Goal: Task Accomplishment & Management: Complete application form

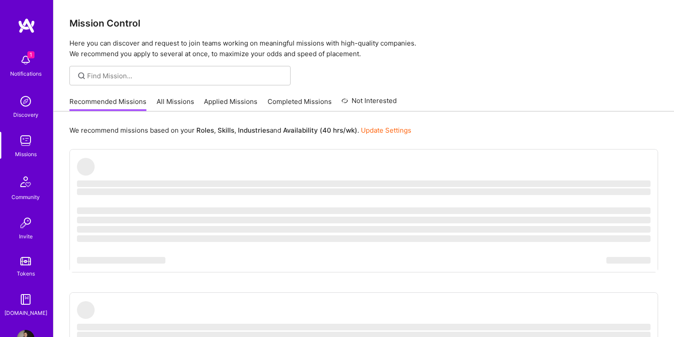
click at [22, 61] on img at bounding box center [26, 60] width 18 height 18
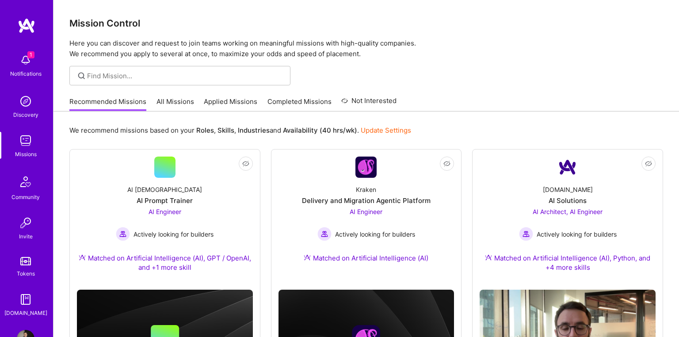
click at [25, 99] on img at bounding box center [26, 101] width 18 height 18
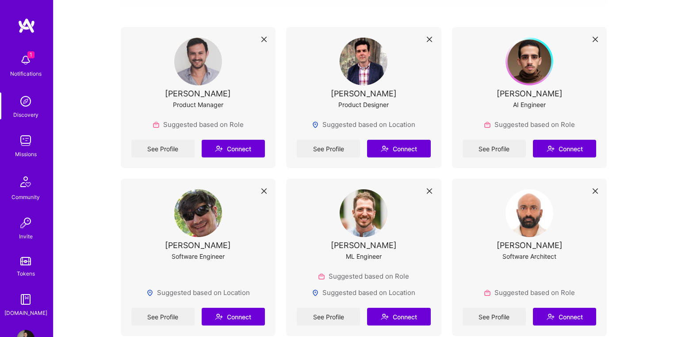
scroll to position [188, 0]
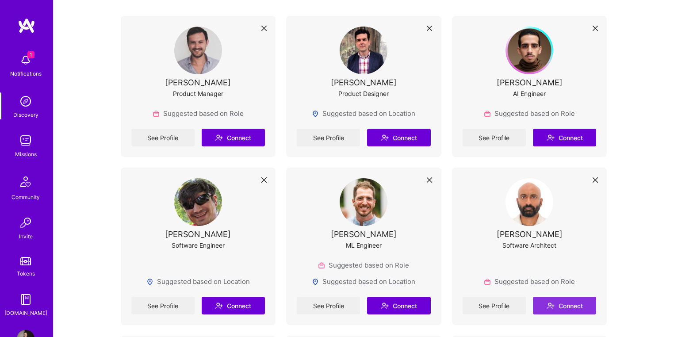
click at [569, 304] on button "Connect" at bounding box center [564, 306] width 63 height 18
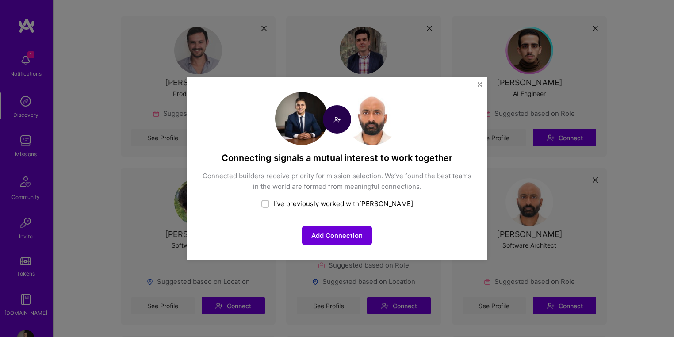
click at [288, 205] on div "I’ve previously worked with Gowri" at bounding box center [337, 203] width 271 height 9
click at [289, 203] on div "I’ve previously worked with Gowri" at bounding box center [337, 203] width 271 height 9
checkbox input "false"
click at [331, 233] on button "Add Connection" at bounding box center [337, 235] width 71 height 19
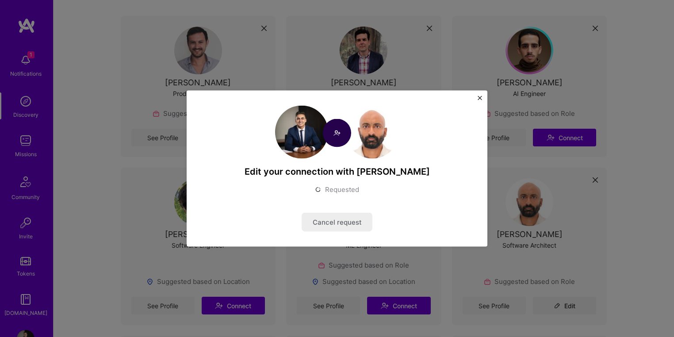
click at [479, 99] on img "Close" at bounding box center [480, 98] width 4 height 4
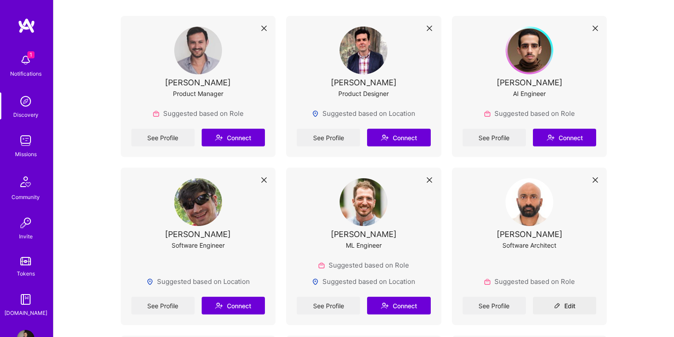
click at [21, 103] on img at bounding box center [26, 101] width 18 height 18
click at [19, 140] on img at bounding box center [26, 141] width 18 height 18
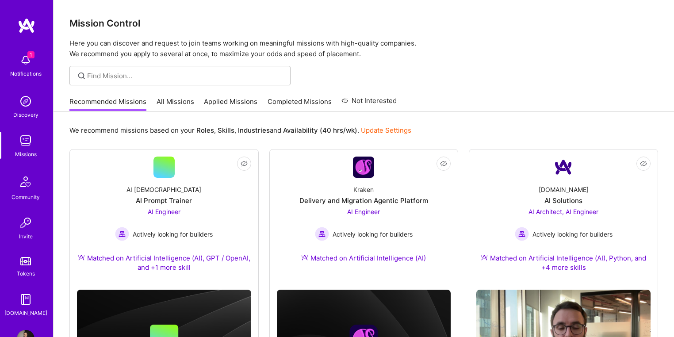
click at [233, 100] on link "Applied Missions" at bounding box center [231, 104] width 54 height 15
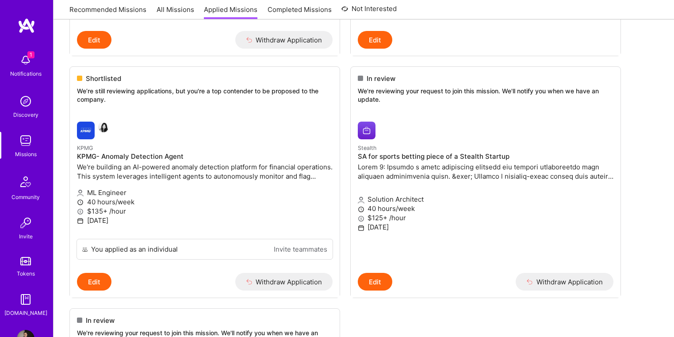
scroll to position [330, 0]
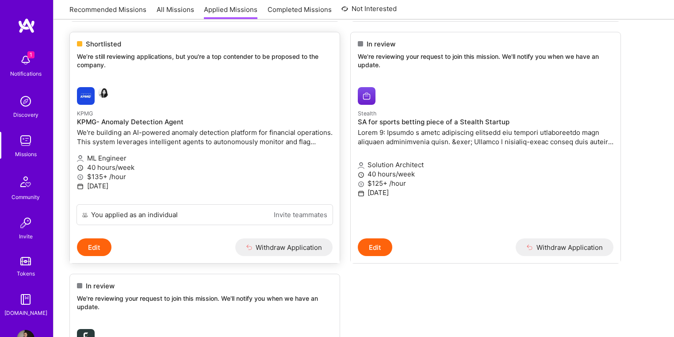
click at [185, 113] on p "KPMG" at bounding box center [205, 113] width 256 height 10
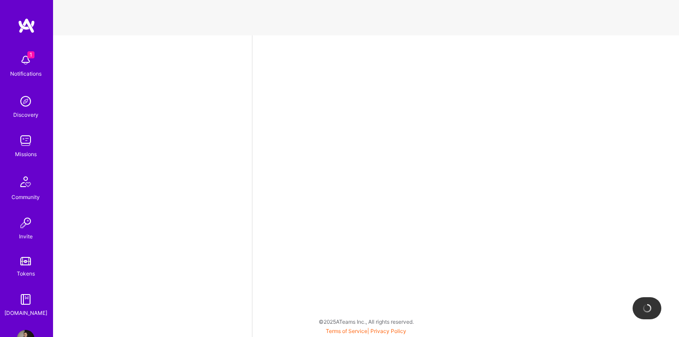
select select "CA"
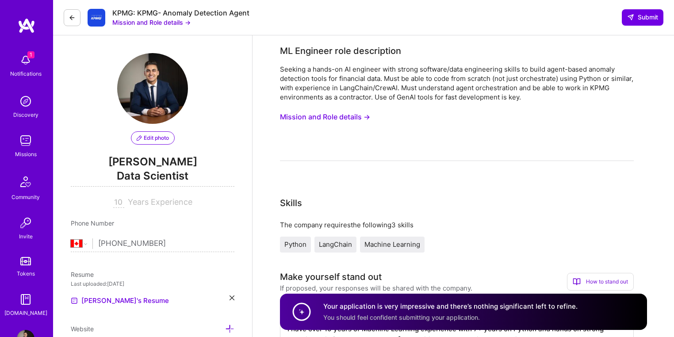
click at [173, 22] on button "Mission and Role details →" at bounding box center [151, 22] width 78 height 9
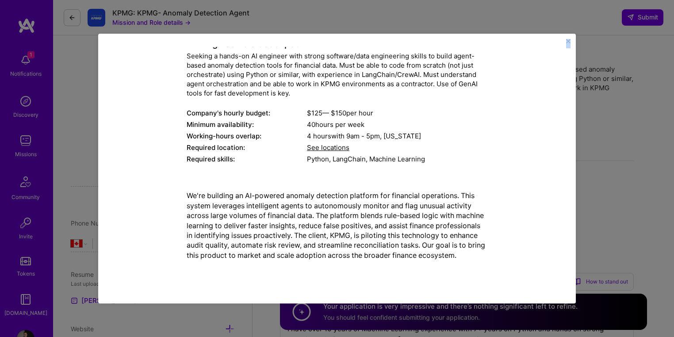
scroll to position [220, 0]
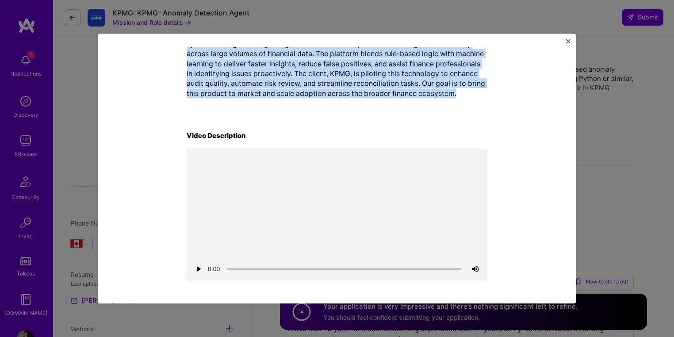
drag, startPoint x: 186, startPoint y: 101, endPoint x: 469, endPoint y: 92, distance: 283.2
click at [469, 92] on div "Mission Description and Role Details ML Engineer role description Seeking a han…" at bounding box center [337, 59] width 301 height 448
copy div "ML Engineer role description Seeking a hands-on AI engineer with strong softwar…"
click at [570, 44] on div "Mission Description and Role Details ML Engineer role description Seeking a han…" at bounding box center [337, 169] width 478 height 270
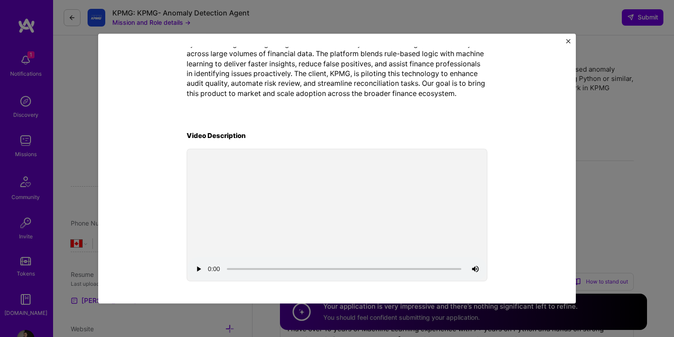
click at [568, 40] on img "Close" at bounding box center [568, 41] width 4 height 4
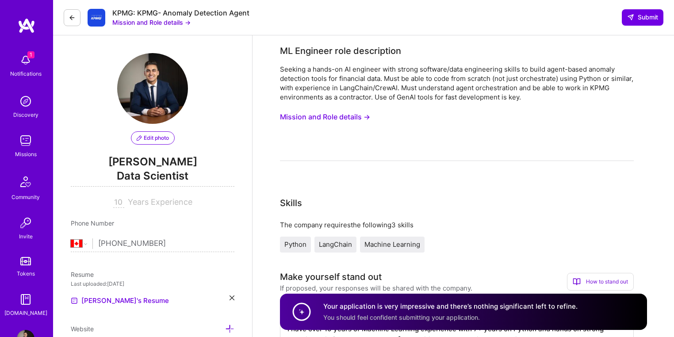
click at [67, 15] on button at bounding box center [72, 17] width 17 height 17
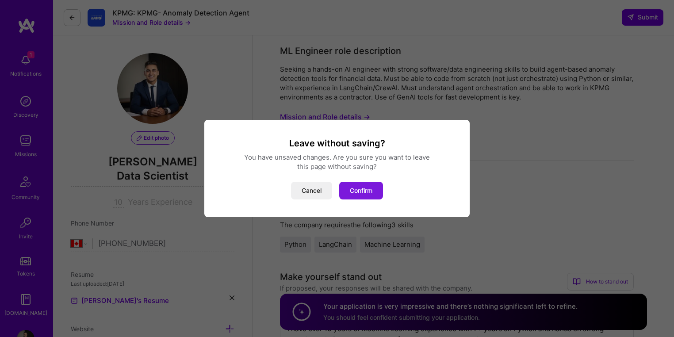
click at [354, 186] on button "Confirm" at bounding box center [361, 191] width 44 height 18
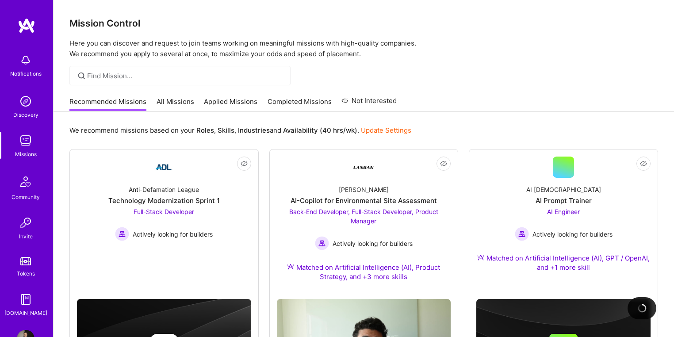
click at [241, 100] on link "Applied Missions" at bounding box center [231, 104] width 54 height 15
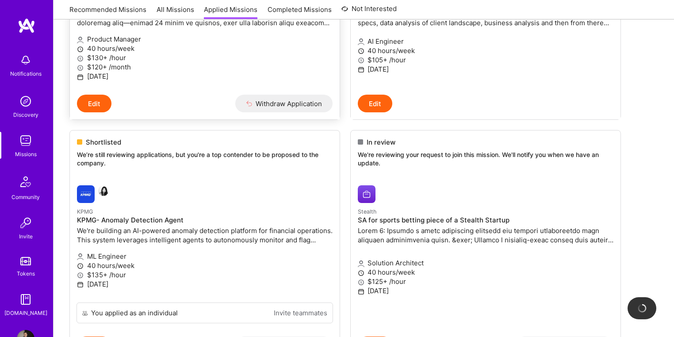
scroll to position [259, 0]
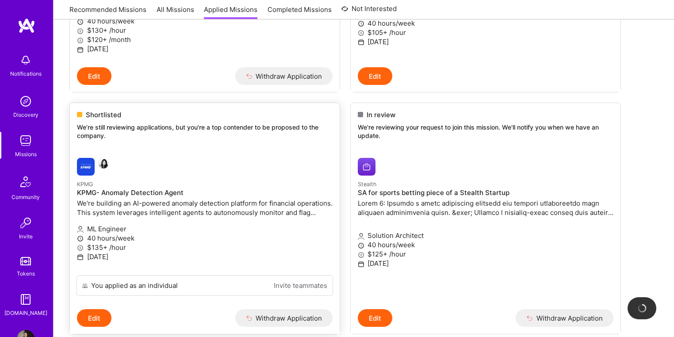
click at [182, 222] on div "ML Engineer 40 hours/week $135+ /hour [DATE]" at bounding box center [205, 243] width 256 height 49
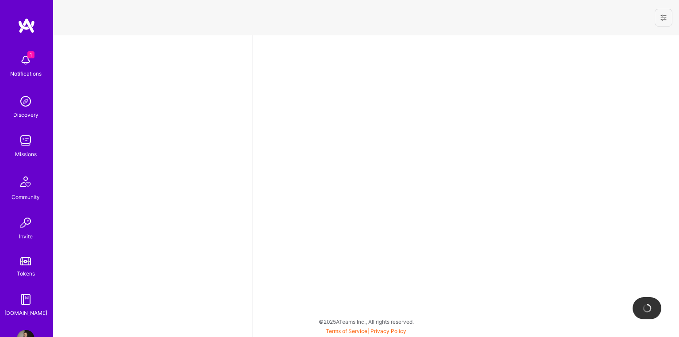
select select "CA"
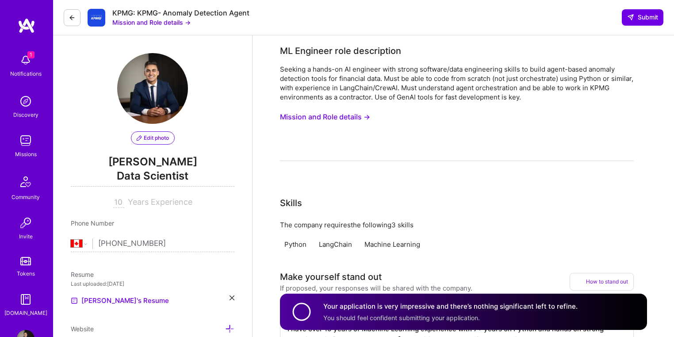
click at [161, 22] on button "Mission and Role details →" at bounding box center [151, 22] width 78 height 9
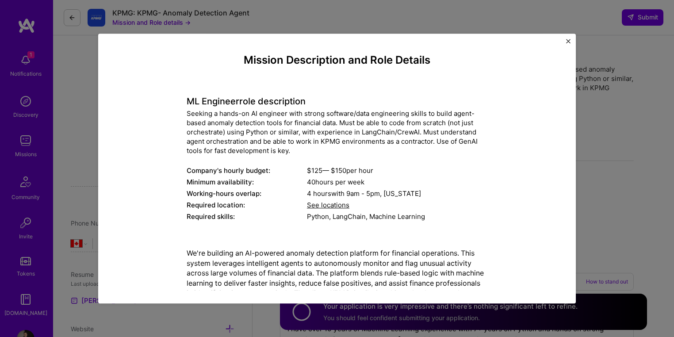
click at [566, 38] on div "Mission Description and Role Details ML Engineer role description Seeking a han…" at bounding box center [337, 169] width 478 height 270
click at [566, 39] on img "Close" at bounding box center [568, 41] width 4 height 4
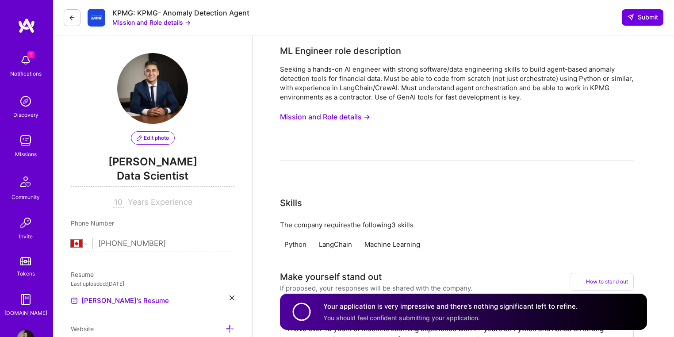
click at [21, 105] on img at bounding box center [26, 101] width 18 height 18
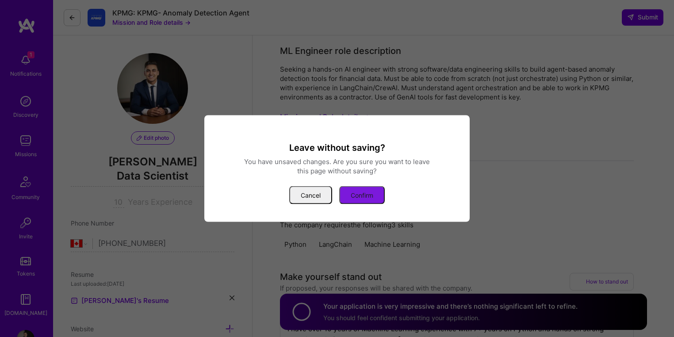
click at [357, 193] on button "Confirm" at bounding box center [362, 195] width 46 height 18
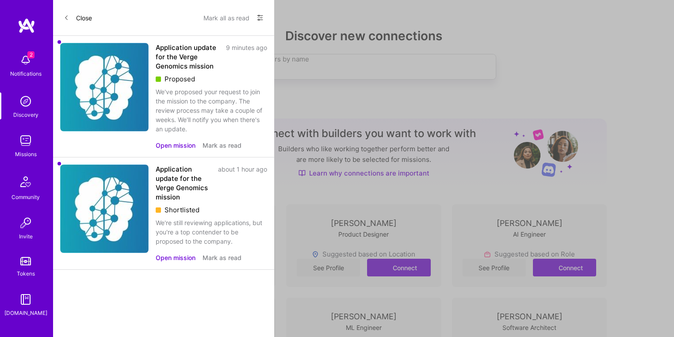
click at [28, 59] on img at bounding box center [26, 60] width 18 height 18
